Goal: Task Accomplishment & Management: Manage account settings

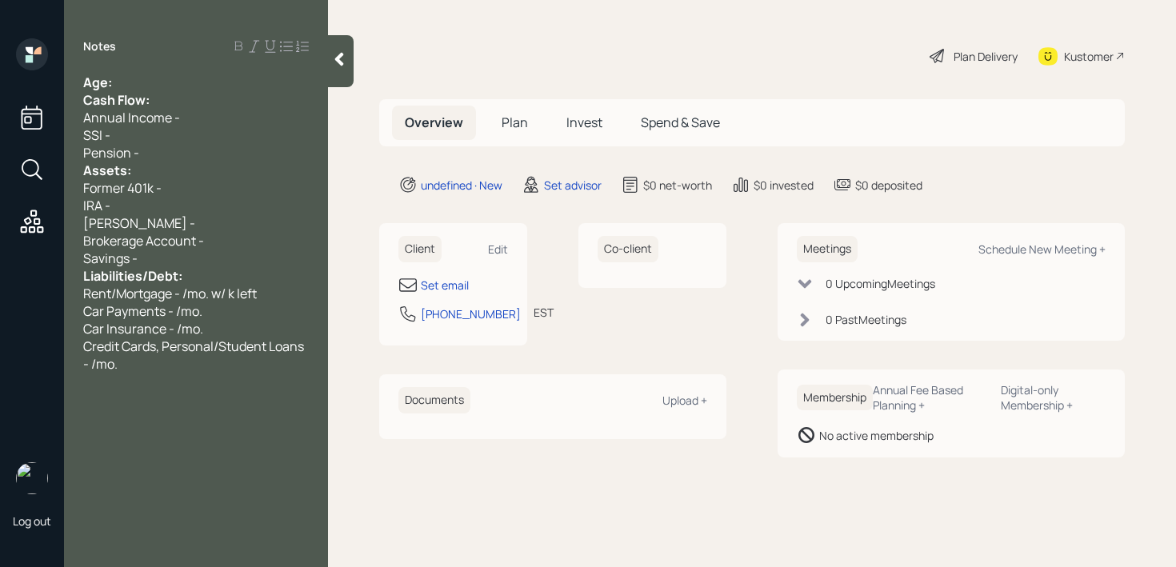
click at [162, 84] on div "Age:" at bounding box center [196, 83] width 226 height 18
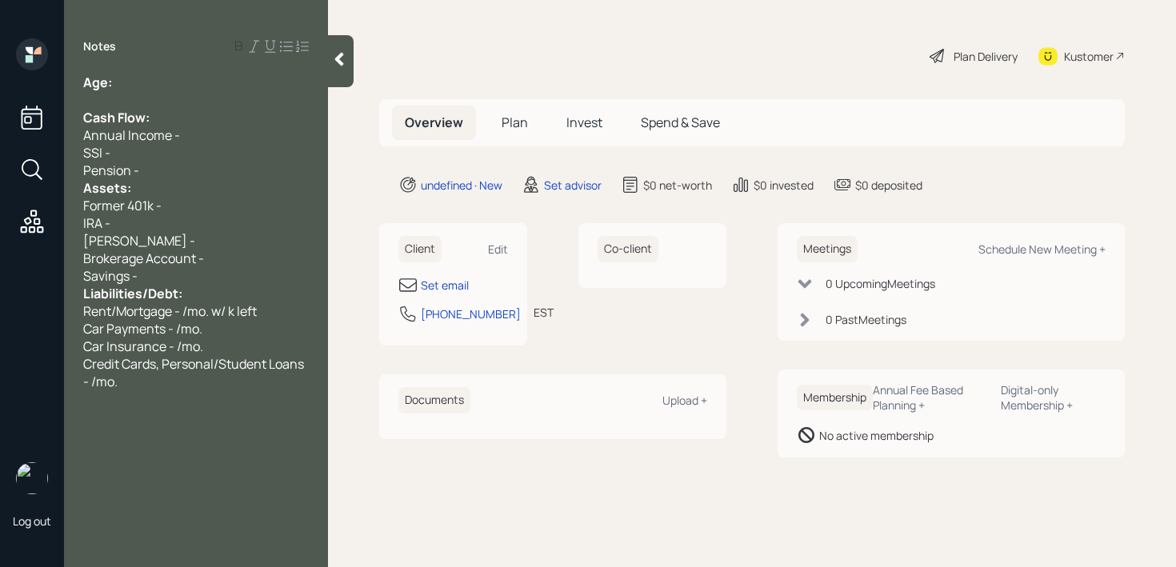
click at [164, 167] on div "Pension -" at bounding box center [196, 171] width 226 height 18
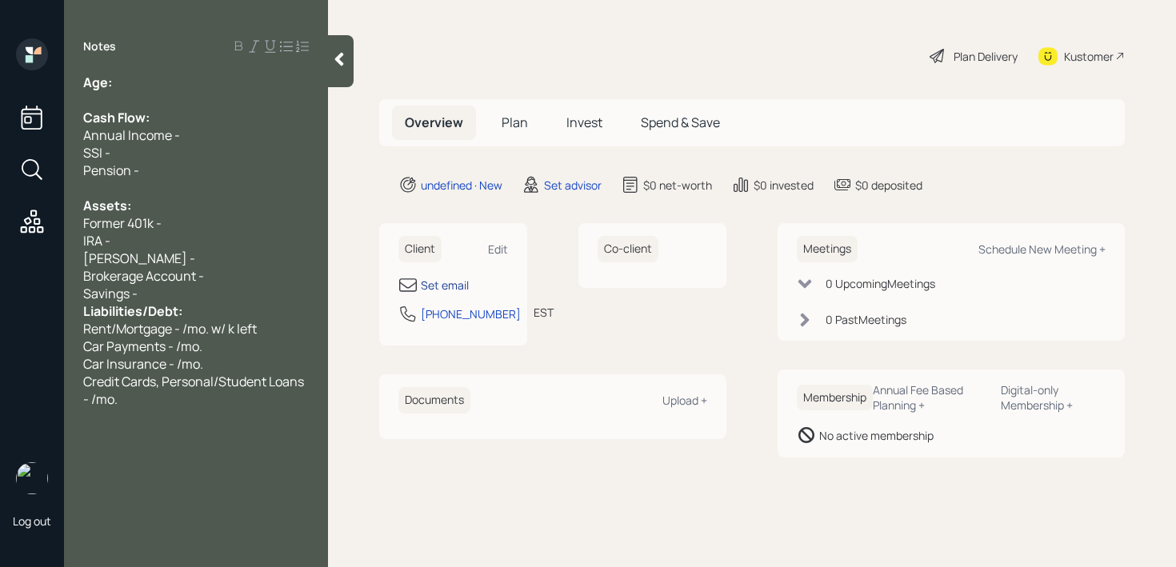
click at [430, 283] on div "Set email" at bounding box center [445, 285] width 48 height 17
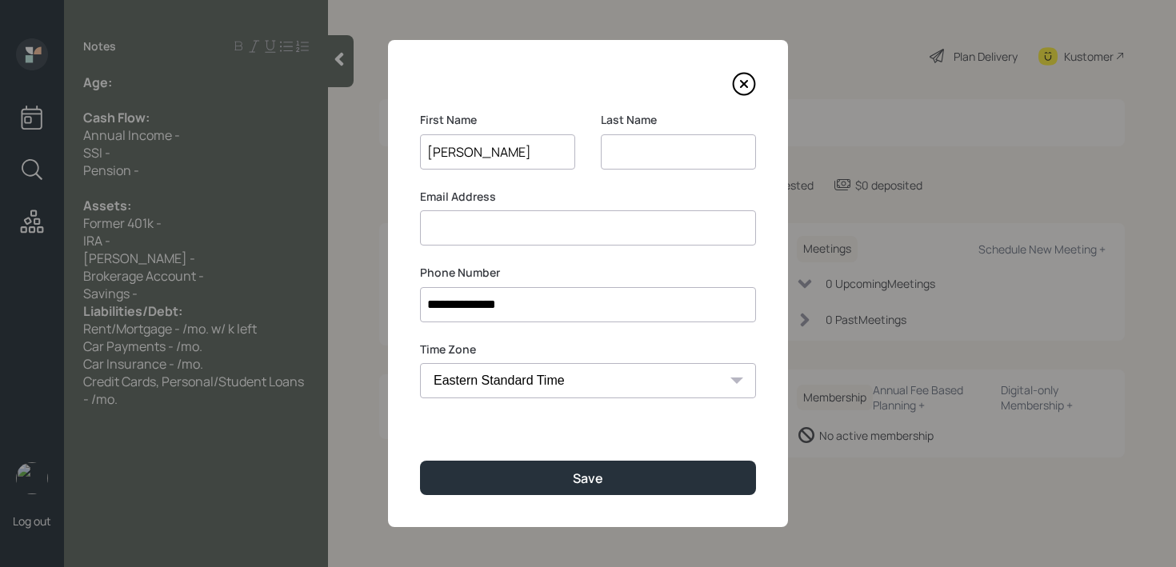
type input "[PERSON_NAME]"
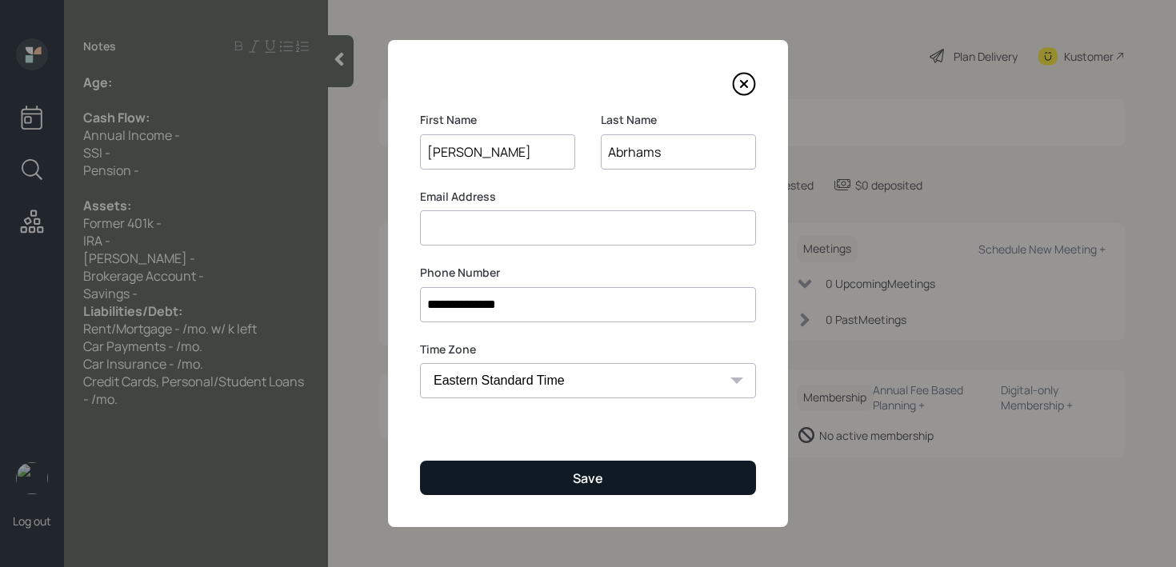
type input "Abrhams"
click at [618, 477] on button "Save" at bounding box center [588, 478] width 336 height 34
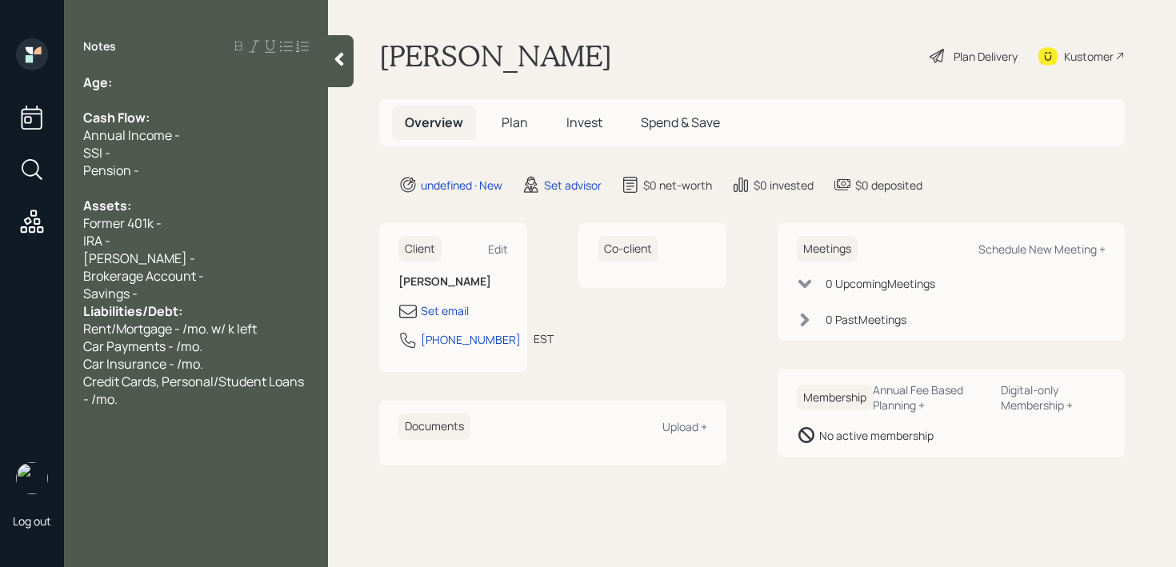
click at [154, 295] on div "Savings -" at bounding box center [196, 294] width 226 height 18
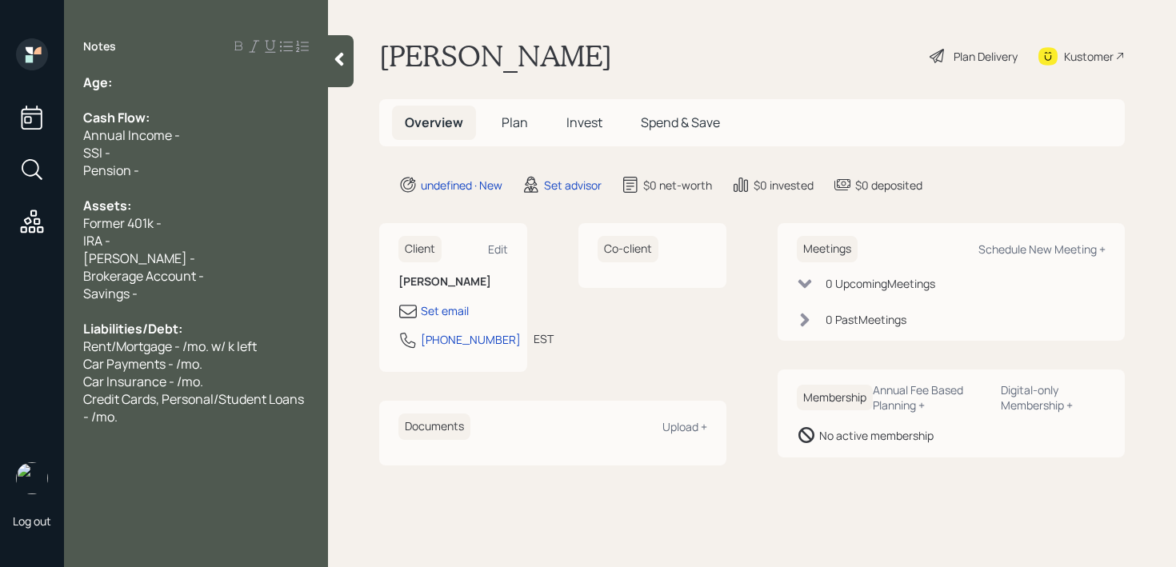
click at [172, 89] on div "Age:" at bounding box center [196, 83] width 226 height 18
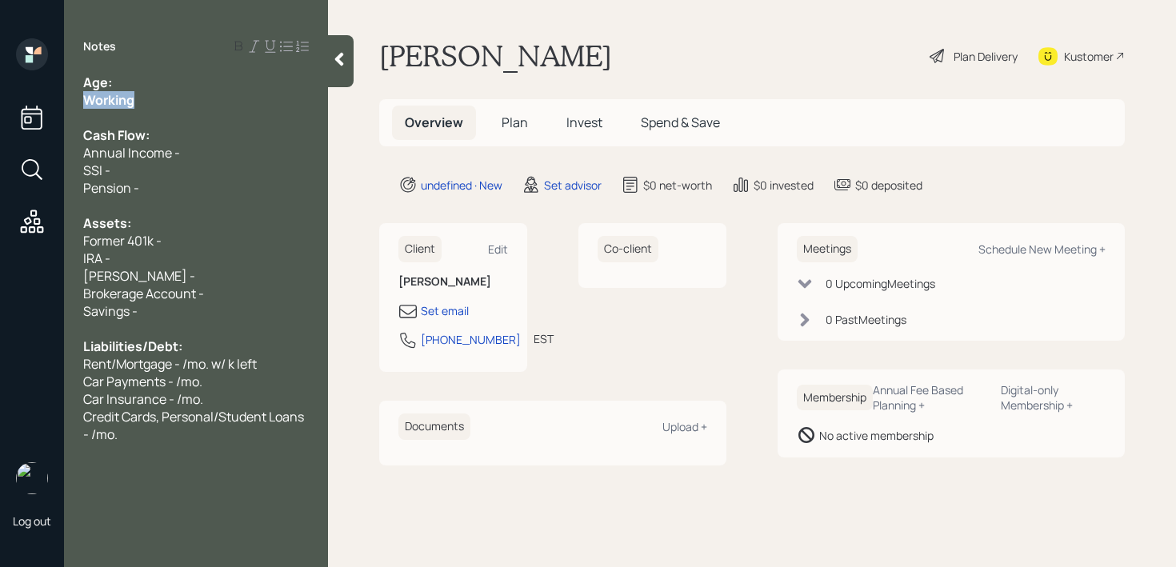
drag, startPoint x: 159, startPoint y: 105, endPoint x: 32, endPoint y: 105, distance: 127.2
click at [32, 105] on div "Log out Notes Age: Working Cash Flow: Annual Income - SSI - Pension - Assets: F…" at bounding box center [588, 283] width 1176 height 567
click at [189, 98] on div "Working" at bounding box center [196, 100] width 226 height 18
click at [199, 89] on div "Age:" at bounding box center [196, 83] width 226 height 18
drag, startPoint x: 129, startPoint y: 89, endPoint x: 112, endPoint y: 89, distance: 16.8
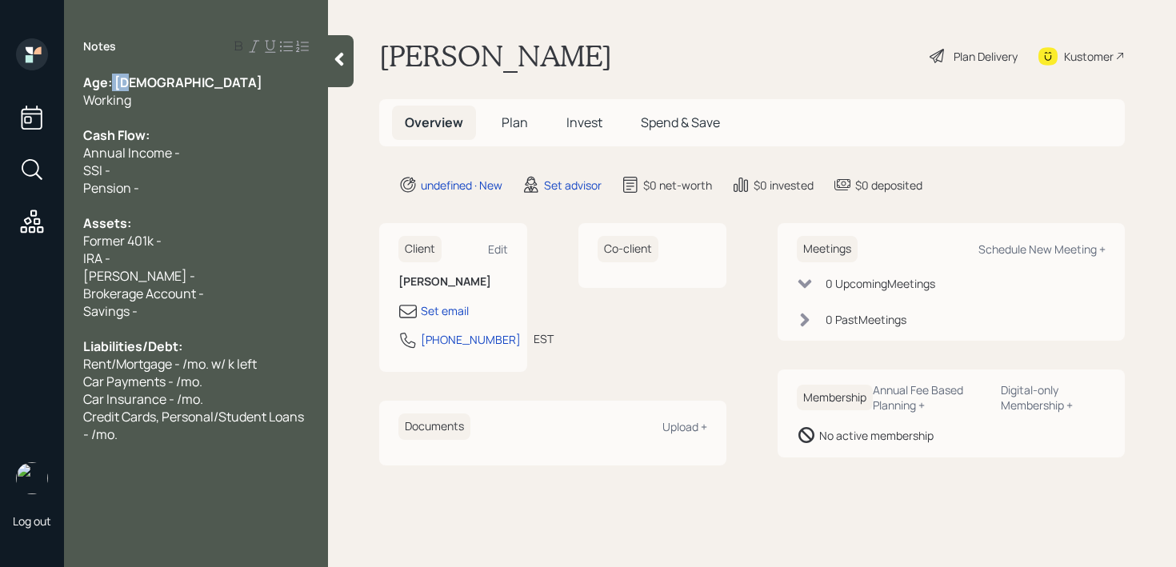
click at [112, 89] on div "Age: [DEMOGRAPHIC_DATA]" at bounding box center [196, 83] width 226 height 18
click at [147, 89] on div "Age: [DEMOGRAPHIC_DATA]" at bounding box center [196, 83] width 226 height 18
click at [147, 109] on div at bounding box center [196, 118] width 226 height 18
click at [156, 204] on div at bounding box center [196, 206] width 226 height 18
click at [161, 269] on div "[PERSON_NAME] -" at bounding box center [196, 276] width 226 height 18
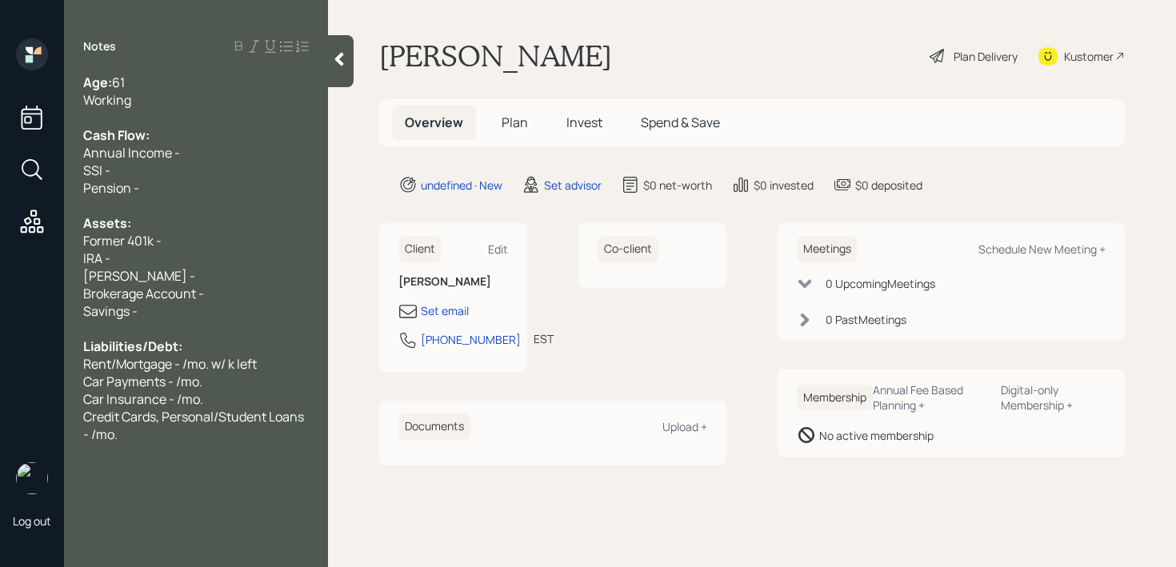
click at [190, 150] on div "Annual Income -" at bounding box center [196, 153] width 226 height 18
drag, startPoint x: 194, startPoint y: 228, endPoint x: 0, endPoint y: 238, distance: 194.6
click at [0, 238] on div "Log out Notes Age: [DEMOGRAPHIC_DATA] Working Cash Flow: Annual Income - SSI - …" at bounding box center [588, 283] width 1176 height 567
click at [238, 263] on div "IRA -" at bounding box center [196, 259] width 226 height 18
drag, startPoint x: 183, startPoint y: 234, endPoint x: 0, endPoint y: 234, distance: 183.2
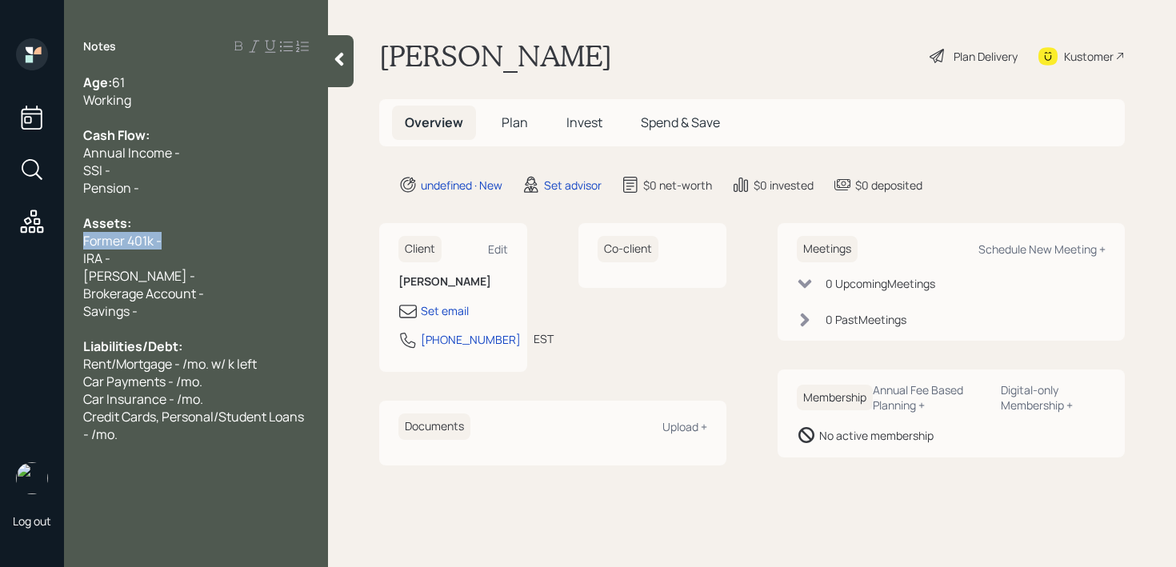
click at [0, 234] on div "Log out Notes Age: [DEMOGRAPHIC_DATA] Working Cash Flow: Annual Income - SSI - …" at bounding box center [588, 283] width 1176 height 567
click at [2, 263] on div "Log out" at bounding box center [32, 283] width 64 height 567
click at [170, 277] on div "[PERSON_NAME] -" at bounding box center [196, 276] width 226 height 18
click at [195, 280] on div "[PERSON_NAME] -" at bounding box center [196, 276] width 226 height 18
click at [250, 299] on div "Brokerage Account -" at bounding box center [196, 294] width 226 height 18
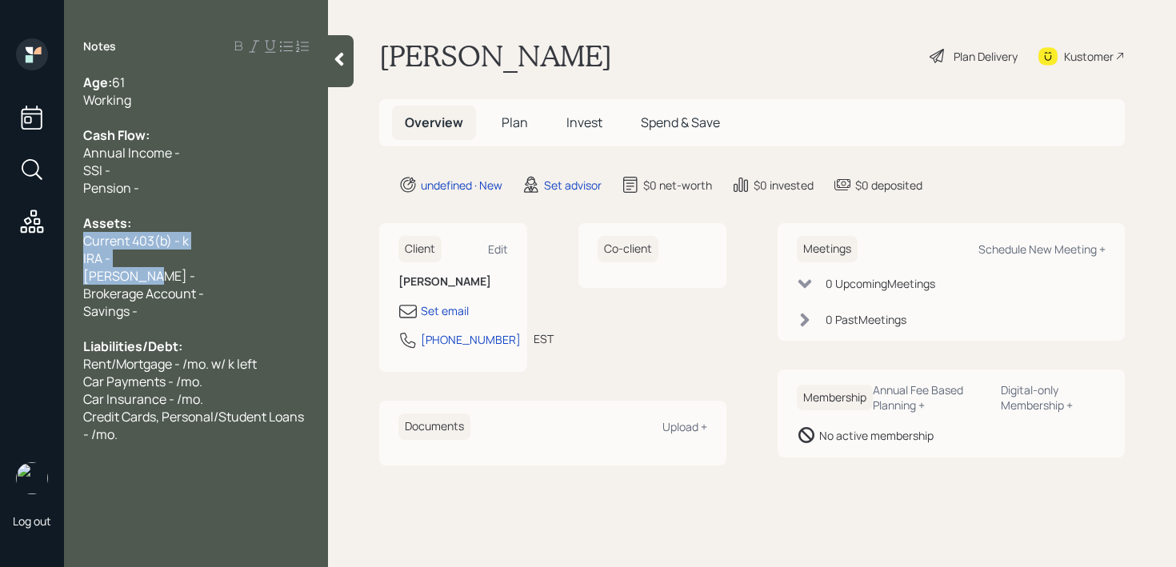
drag, startPoint x: 222, startPoint y: 279, endPoint x: 86, endPoint y: 246, distance: 139.9
click at [86, 246] on div "Age: [DEMOGRAPHIC_DATA] Working Cash Flow: Annual Income - SSI - Pension - Asse…" at bounding box center [196, 259] width 226 height 370
click at [126, 266] on div "IRA -" at bounding box center [196, 259] width 226 height 18
drag, startPoint x: 142, startPoint y: 275, endPoint x: 79, endPoint y: 254, distance: 66.0
click at [79, 254] on div "Age: [DEMOGRAPHIC_DATA] Working Cash Flow: Annual Income - SSI - Pension - Asse…" at bounding box center [196, 259] width 264 height 370
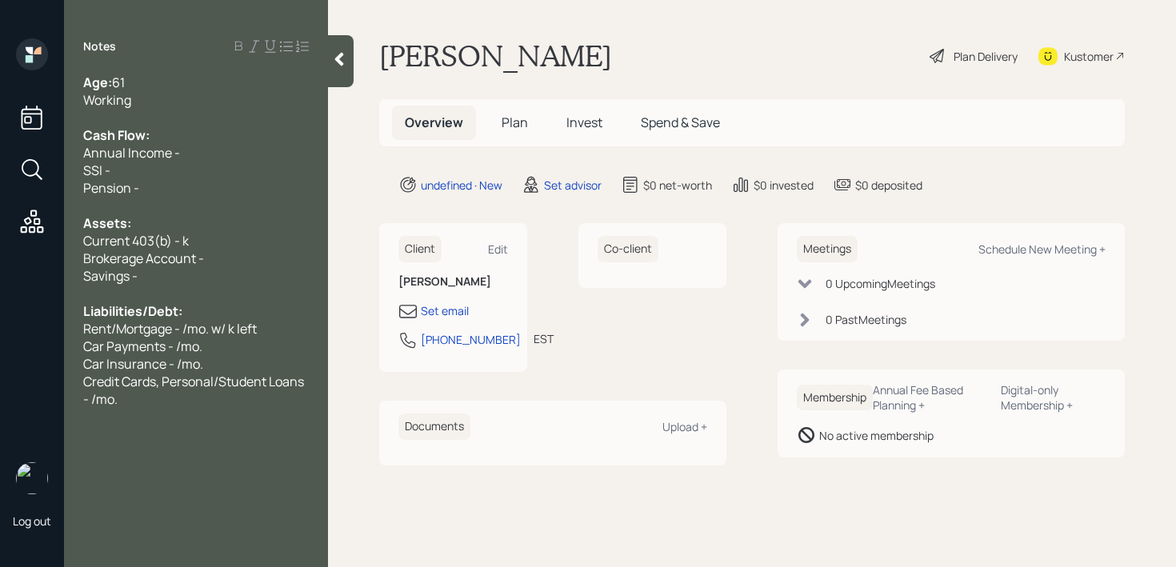
click at [264, 265] on div "Brokerage Account -" at bounding box center [196, 259] width 226 height 18
drag, startPoint x: 280, startPoint y: 259, endPoint x: 0, endPoint y: 258, distance: 280.0
click at [0, 258] on div "Log out Notes Age: [DEMOGRAPHIC_DATA] Working Cash Flow: Annual Income - SSI - …" at bounding box center [588, 283] width 1176 height 567
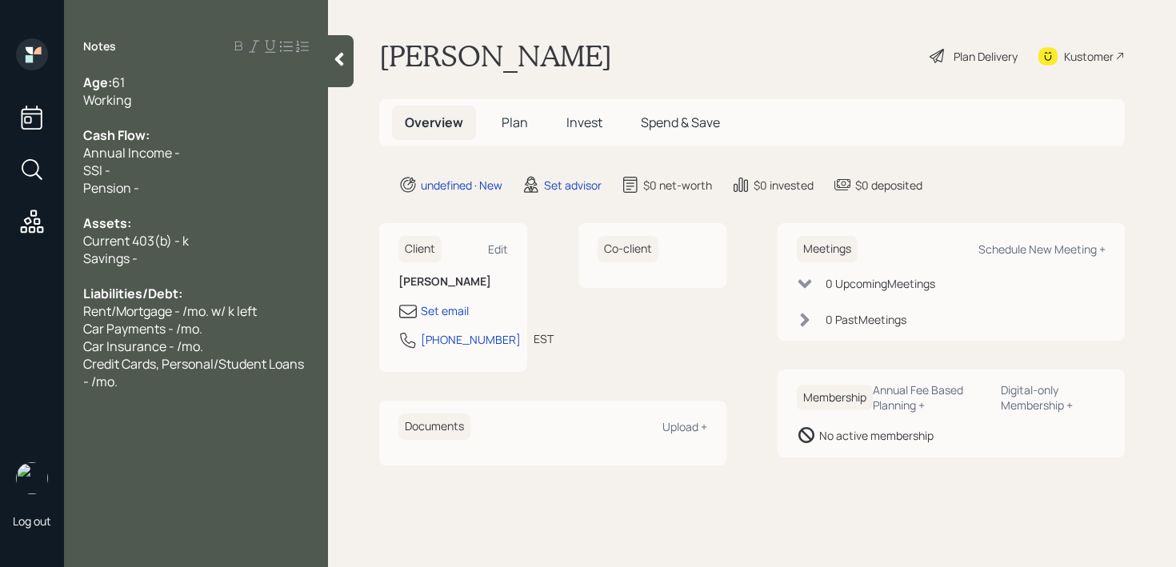
click at [138, 222] on div "Assets:" at bounding box center [196, 223] width 226 height 18
click at [157, 260] on div "Savings -" at bounding box center [196, 259] width 226 height 18
drag, startPoint x: 198, startPoint y: 236, endPoint x: 0, endPoint y: 236, distance: 198.4
click at [0, 236] on div "Log out Notes Age: [DEMOGRAPHIC_DATA] Working Cash Flow: Annual Income - SSI - …" at bounding box center [588, 283] width 1176 height 567
click at [179, 250] on div "Savings - 20k" at bounding box center [196, 259] width 226 height 18
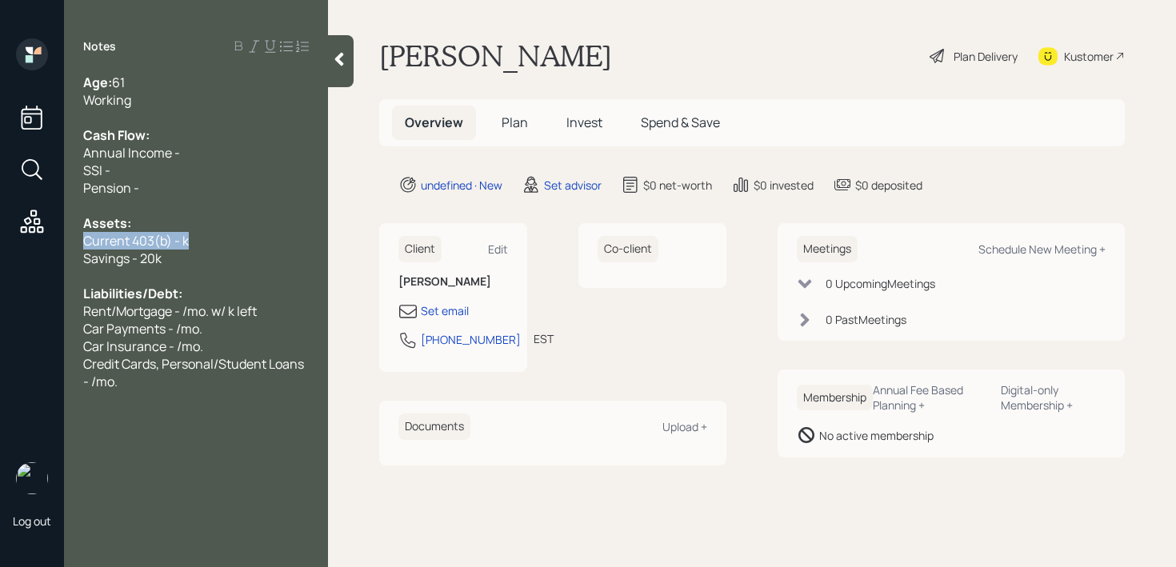
drag, startPoint x: 204, startPoint y: 238, endPoint x: 0, endPoint y: 238, distance: 204.0
click at [0, 238] on div "Log out Notes Age: [DEMOGRAPHIC_DATA] Working Cash Flow: Annual Income - SSI - …" at bounding box center [588, 283] width 1176 height 567
click at [240, 246] on div "Current 403(b) - k" at bounding box center [196, 241] width 226 height 18
click at [462, 314] on div "Set email" at bounding box center [445, 310] width 48 height 17
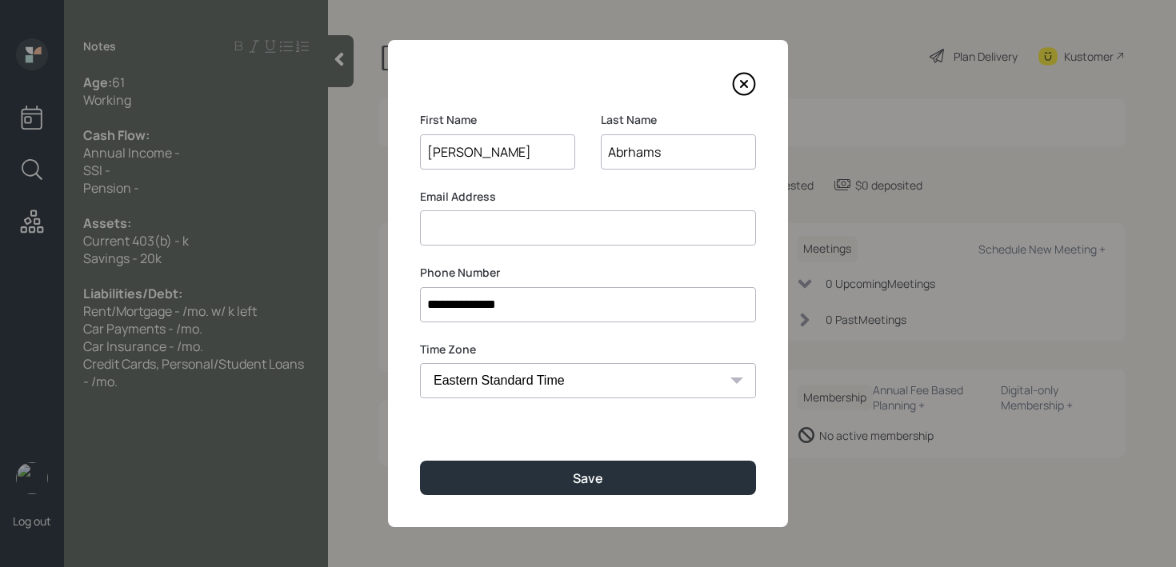
click at [569, 218] on input at bounding box center [588, 227] width 336 height 35
type input "[EMAIL_ADDRESS][DOMAIN_NAME]"
click at [637, 149] on input "Abrhams" at bounding box center [678, 151] width 155 height 35
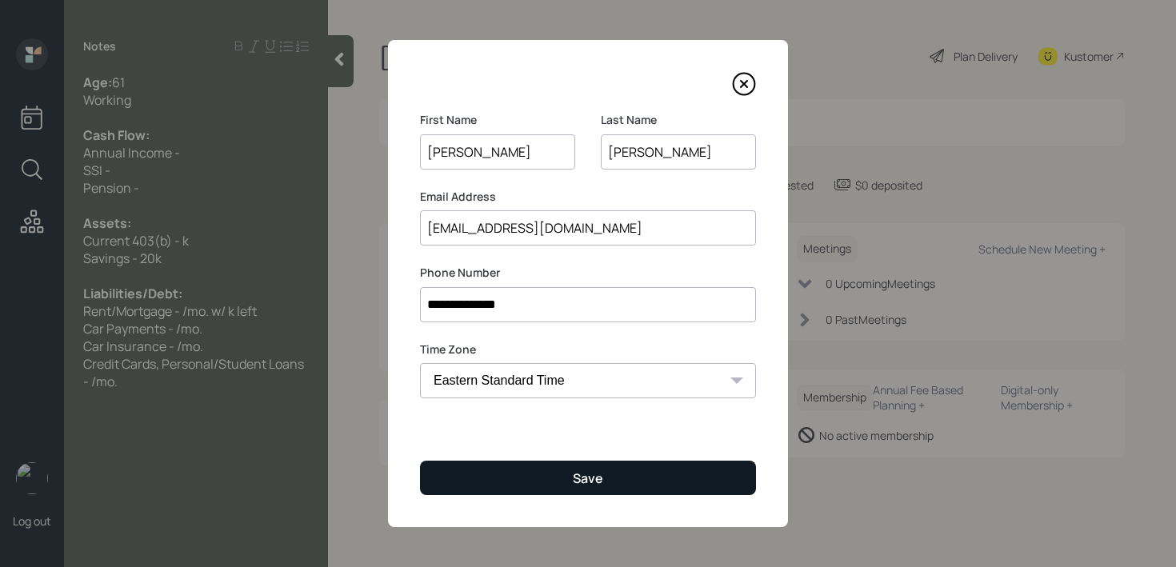
type input "[PERSON_NAME]"
click at [662, 474] on button "Save" at bounding box center [588, 478] width 336 height 34
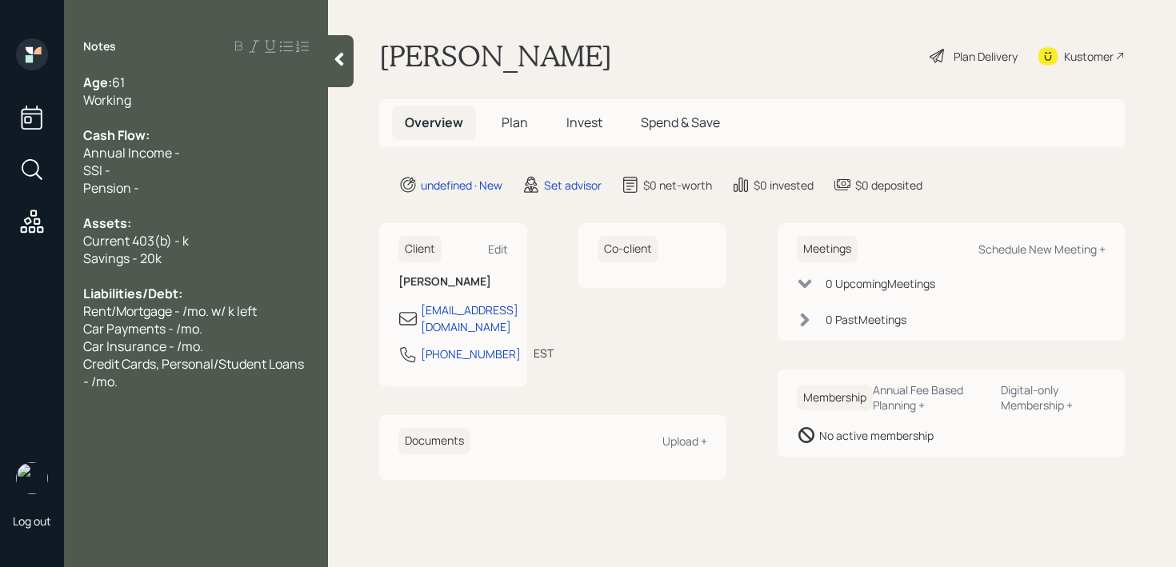
click at [352, 79] on div at bounding box center [341, 61] width 26 height 52
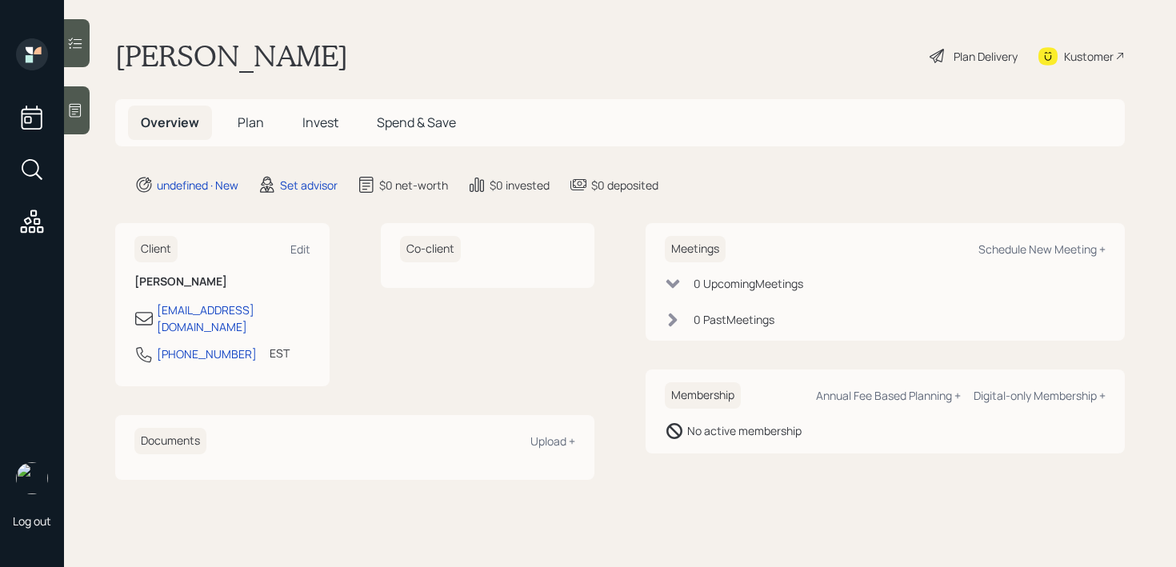
click at [1109, 59] on div "Kustomer" at bounding box center [1089, 56] width 50 height 17
